Goal: Task Accomplishment & Management: Use online tool/utility

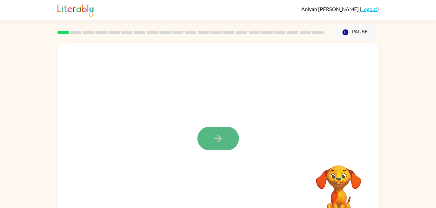
click at [213, 148] on button "button" at bounding box center [218, 139] width 42 height 24
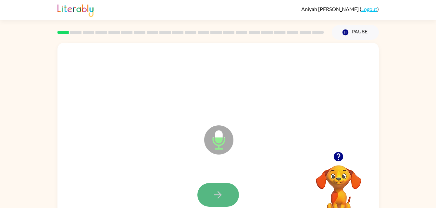
click at [213, 187] on button "button" at bounding box center [218, 195] width 42 height 24
click at [210, 189] on button "button" at bounding box center [218, 195] width 42 height 24
click at [221, 186] on button "button" at bounding box center [218, 195] width 42 height 24
drag, startPoint x: 221, startPoint y: 186, endPoint x: 173, endPoint y: 181, distance: 48.7
click at [173, 181] on div at bounding box center [218, 195] width 309 height 53
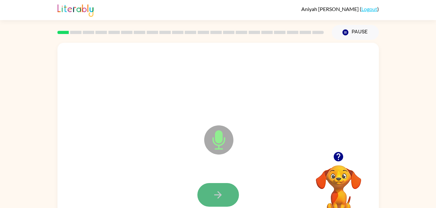
click at [217, 195] on icon "button" at bounding box center [217, 195] width 11 height 11
click at [213, 198] on icon "button" at bounding box center [217, 195] width 11 height 11
click at [209, 189] on button "button" at bounding box center [218, 195] width 42 height 24
click at [217, 187] on button "button" at bounding box center [218, 195] width 42 height 24
click at [214, 194] on icon "button" at bounding box center [217, 195] width 11 height 11
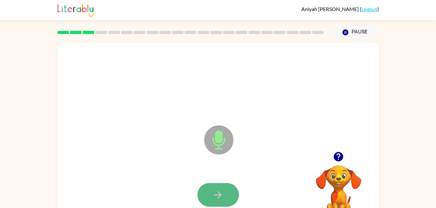
click at [211, 200] on button "button" at bounding box center [218, 195] width 42 height 24
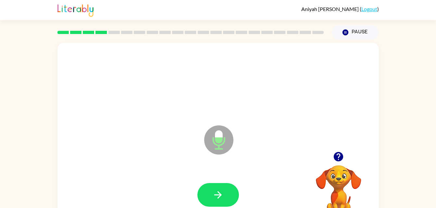
click at [187, 203] on div at bounding box center [218, 195] width 309 height 53
click at [226, 199] on button "button" at bounding box center [218, 195] width 42 height 24
click at [230, 197] on button "button" at bounding box center [218, 195] width 42 height 24
click at [212, 200] on button "button" at bounding box center [218, 195] width 42 height 24
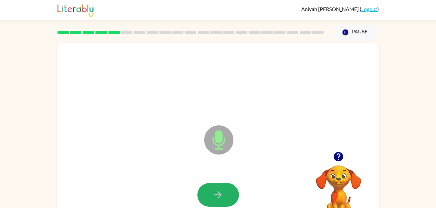
click at [234, 198] on button "button" at bounding box center [218, 195] width 42 height 24
click at [225, 194] on button "button" at bounding box center [218, 195] width 42 height 24
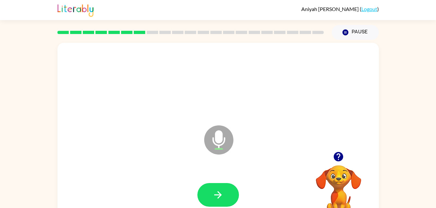
drag, startPoint x: 331, startPoint y: 172, endPoint x: 441, endPoint y: 71, distance: 149.0
click at [436, 71] on html "[PERSON_NAME] ( Logout ) Pause Pause Microphone The Microphone is here when it …" at bounding box center [218, 114] width 436 height 228
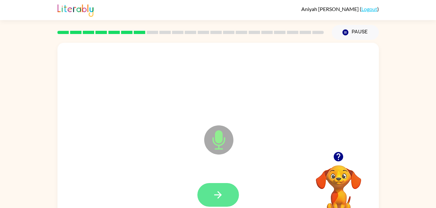
click at [222, 202] on button "button" at bounding box center [218, 195] width 42 height 24
click at [216, 187] on button "button" at bounding box center [218, 195] width 42 height 24
click at [222, 189] on button "button" at bounding box center [218, 195] width 42 height 24
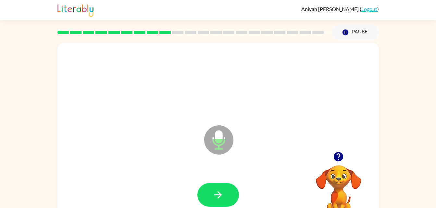
click at [371, 121] on div "Microphone The Microphone is here when it is your turn to talk" at bounding box center [218, 135] width 322 height 185
click at [216, 198] on icon "button" at bounding box center [217, 195] width 11 height 11
click at [206, 190] on button "button" at bounding box center [218, 195] width 42 height 24
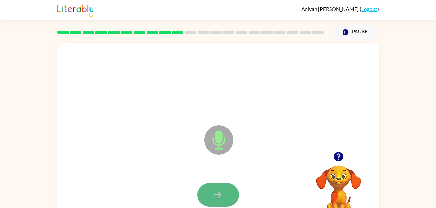
click at [230, 192] on button "button" at bounding box center [218, 195] width 42 height 24
click at [223, 197] on icon "button" at bounding box center [217, 195] width 11 height 11
click at [227, 191] on button "button" at bounding box center [218, 195] width 42 height 24
click at [219, 192] on icon "button" at bounding box center [217, 195] width 11 height 11
click at [223, 199] on icon "button" at bounding box center [217, 195] width 11 height 11
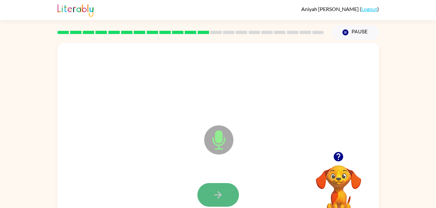
click at [225, 200] on button "button" at bounding box center [218, 195] width 42 height 24
click at [223, 193] on icon "button" at bounding box center [217, 195] width 11 height 11
click at [226, 190] on button "button" at bounding box center [218, 195] width 42 height 24
click at [217, 194] on icon "button" at bounding box center [217, 195] width 11 height 11
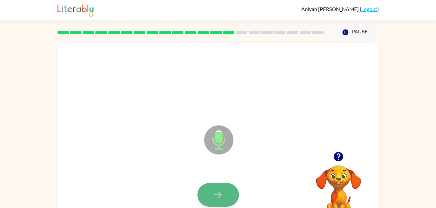
click at [210, 184] on button "button" at bounding box center [218, 195] width 42 height 24
click at [215, 191] on icon "button" at bounding box center [217, 195] width 11 height 11
click at [222, 190] on icon "button" at bounding box center [217, 195] width 11 height 11
click at [218, 186] on button "button" at bounding box center [218, 195] width 42 height 24
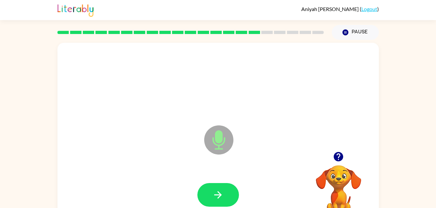
click at [203, 184] on div at bounding box center [218, 195] width 42 height 24
click at [206, 192] on button "button" at bounding box center [218, 195] width 42 height 24
drag, startPoint x: 226, startPoint y: 197, endPoint x: 167, endPoint y: 167, distance: 66.8
click at [167, 167] on div "Microphone The Microphone is here when it is your turn to talk" at bounding box center [218, 135] width 322 height 185
click at [223, 191] on icon "button" at bounding box center [217, 195] width 11 height 11
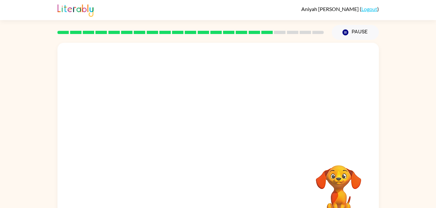
drag, startPoint x: 231, startPoint y: 190, endPoint x: 249, endPoint y: 175, distance: 23.8
click at [240, 184] on div at bounding box center [218, 195] width 309 height 53
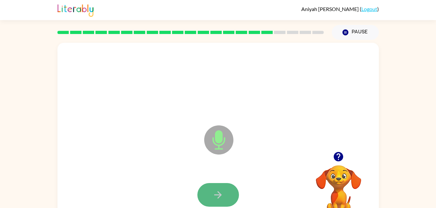
click at [229, 187] on button "button" at bounding box center [218, 195] width 42 height 24
drag, startPoint x: 230, startPoint y: 188, endPoint x: 189, endPoint y: 161, distance: 48.4
click at [189, 161] on div "Microphone The Microphone is here when it is your turn to talk" at bounding box center [218, 135] width 322 height 185
click at [216, 189] on button "button" at bounding box center [218, 195] width 42 height 24
click at [221, 190] on icon "button" at bounding box center [217, 195] width 11 height 11
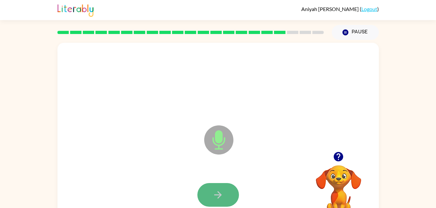
click at [208, 189] on button "button" at bounding box center [218, 195] width 42 height 24
click at [212, 187] on button "button" at bounding box center [218, 195] width 42 height 24
click at [229, 184] on button "button" at bounding box center [218, 195] width 42 height 24
click at [223, 188] on button "button" at bounding box center [218, 195] width 42 height 24
click at [230, 189] on button "button" at bounding box center [218, 195] width 42 height 24
